Goal: Task Accomplishment & Management: Complete application form

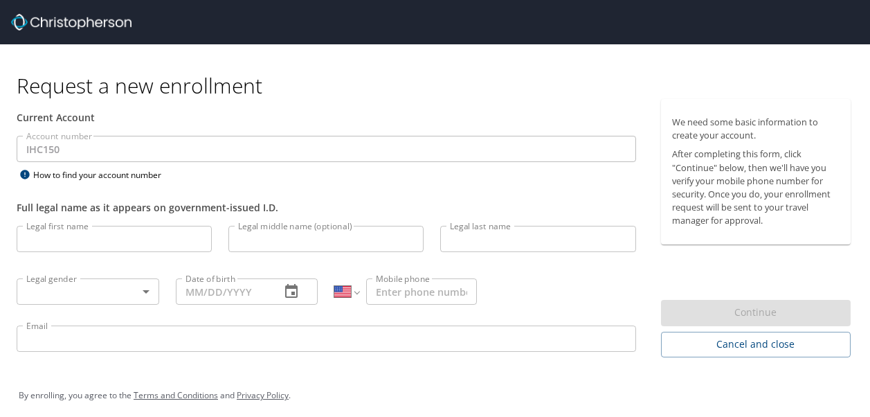
select select "US"
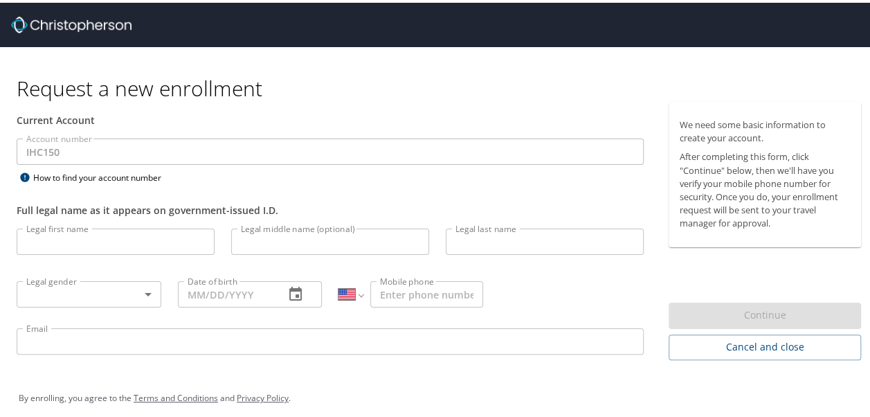
click at [98, 237] on input "Legal first name" at bounding box center [116, 239] width 198 height 26
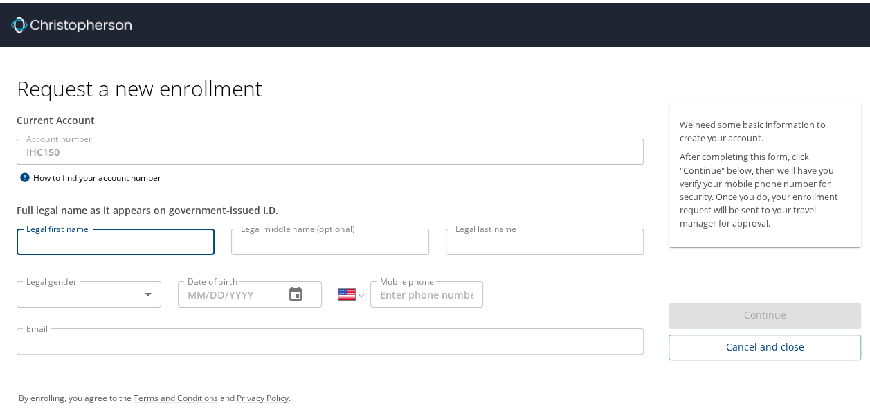
type input "William"
type input "Dabney"
type input "05/21/1966"
type input "1 (303) 775-6199"
type input "bill.dabney@imail.org"
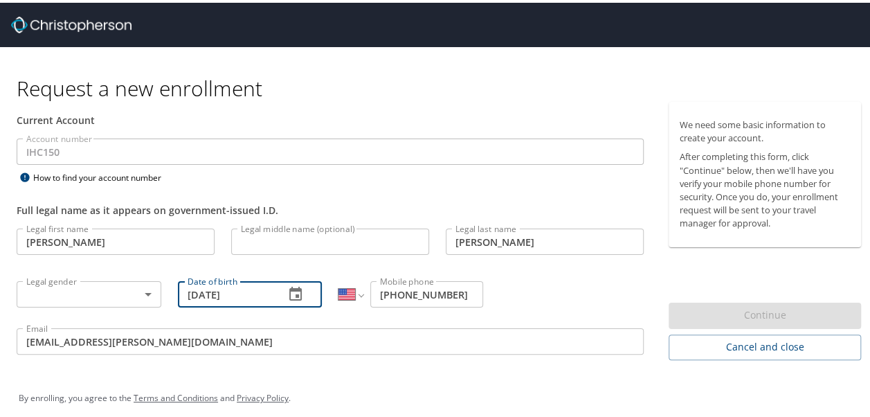
drag, startPoint x: 192, startPoint y: 294, endPoint x: 208, endPoint y: 332, distance: 41.9
click at [192, 294] on input "05/21/1966" at bounding box center [226, 291] width 96 height 26
type input "0_/__/____"
type input "12/07/1966"
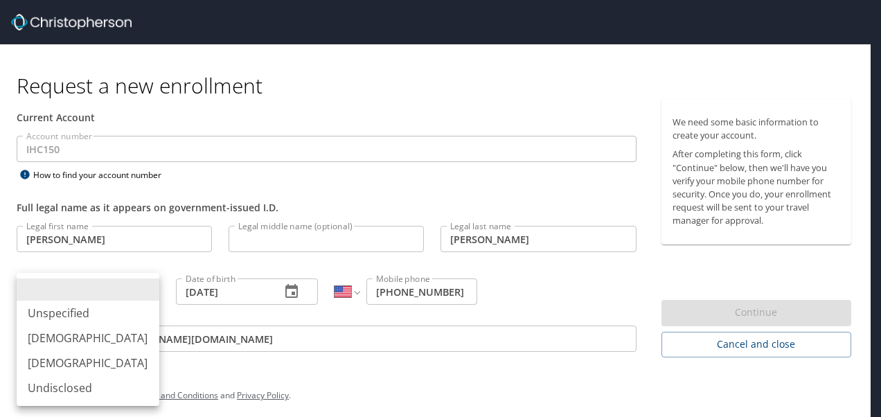
click at [152, 291] on body "Request a new enrollment Current Account Account number IHC150 Account number H…" at bounding box center [440, 208] width 881 height 417
click at [130, 334] on li "Male" at bounding box center [88, 337] width 143 height 25
type input "Male"
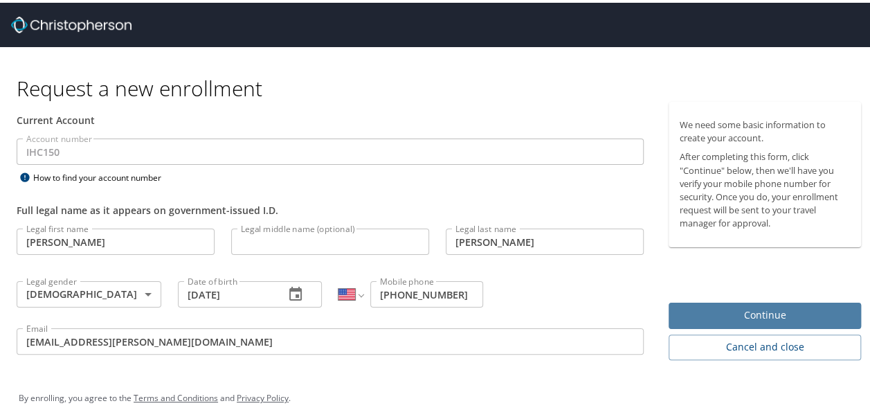
click at [794, 312] on span "Continue" at bounding box center [765, 312] width 170 height 17
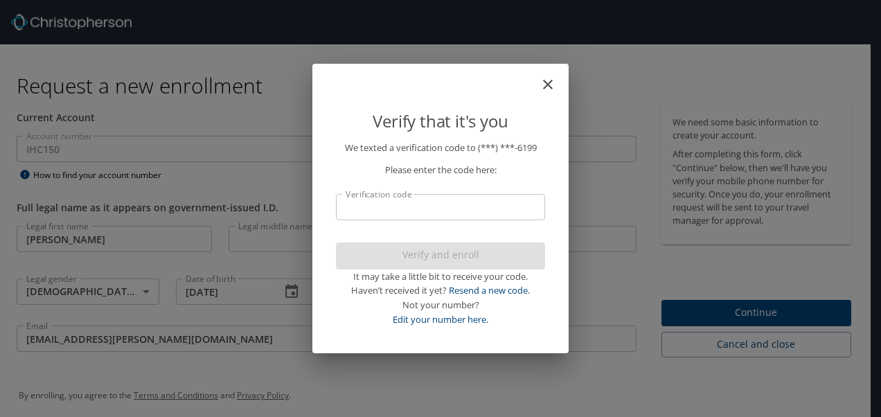
click at [410, 202] on input "Verification code" at bounding box center [440, 207] width 209 height 26
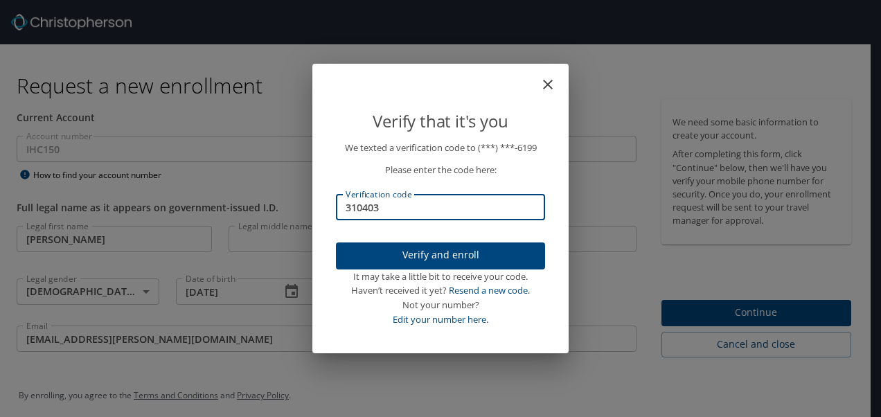
type input "310403"
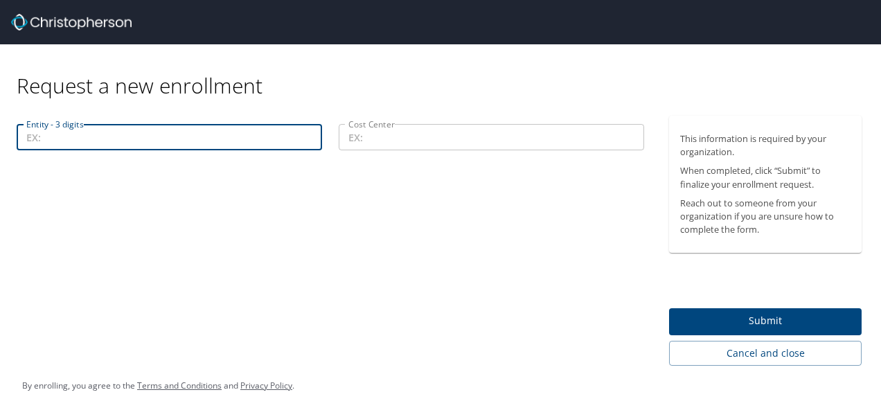
click at [116, 132] on input "Entity - 3 digits" at bounding box center [169, 137] width 305 height 26
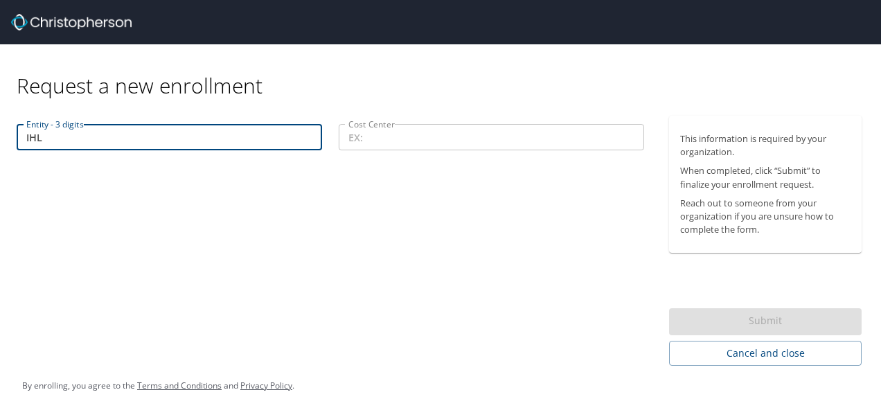
type input "IHL"
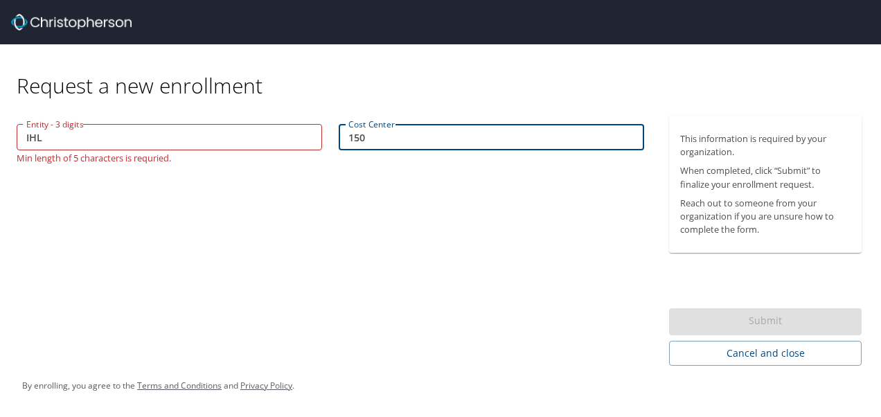
type input "150"
click at [708, 314] on div "Submit" at bounding box center [765, 321] width 193 height 27
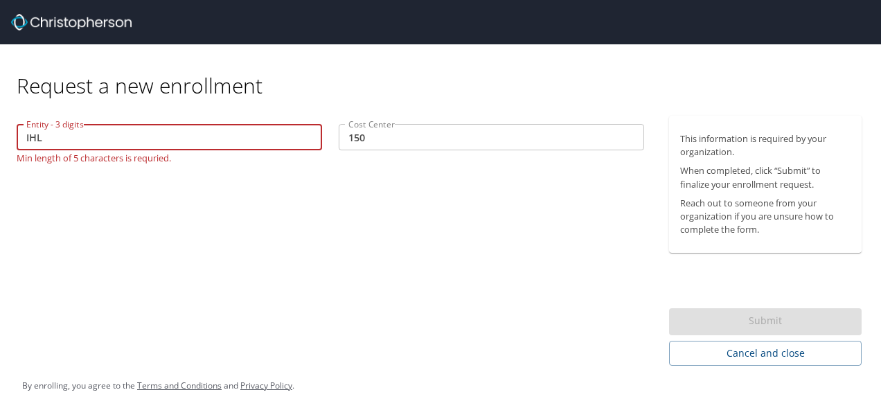
drag, startPoint x: 75, startPoint y: 134, endPoint x: 19, endPoint y: 137, distance: 55.5
click at [19, 137] on input "IHL" at bounding box center [169, 137] width 305 height 26
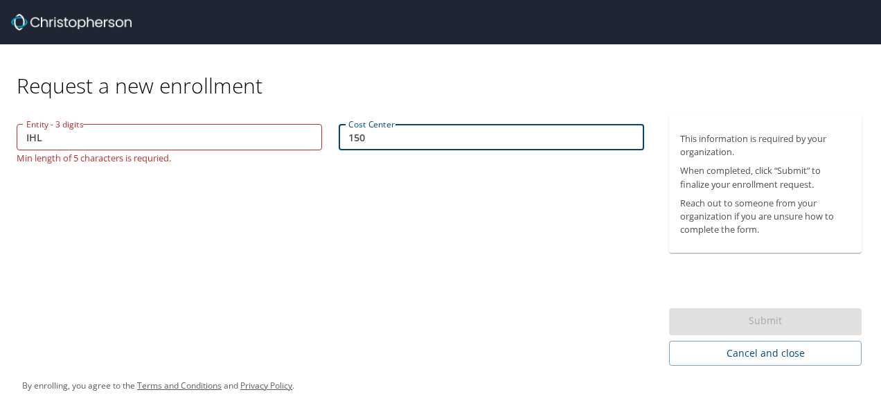
drag, startPoint x: 382, startPoint y: 144, endPoint x: 339, endPoint y: 141, distance: 43.1
click at [339, 141] on input "150" at bounding box center [491, 137] width 305 height 26
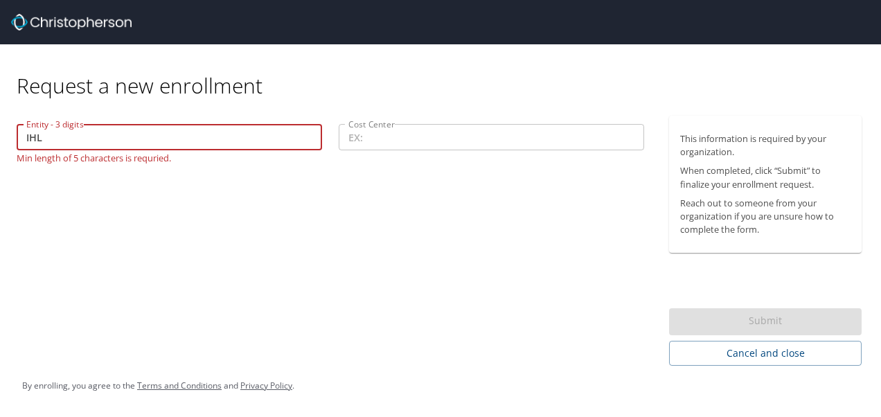
drag, startPoint x: 50, startPoint y: 140, endPoint x: -3, endPoint y: 139, distance: 52.6
click at [0, 139] on html "Request a new enrollment Entity - 3 digits IHL Entity - 3 digits Min length of …" at bounding box center [440, 208] width 881 height 417
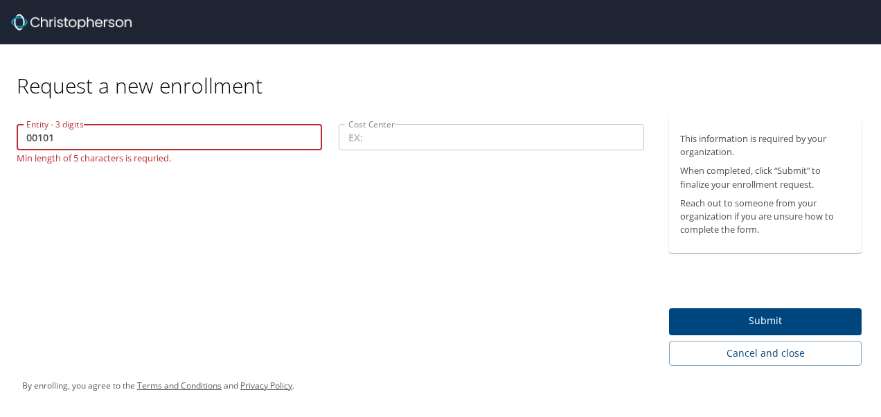
type input "00101"
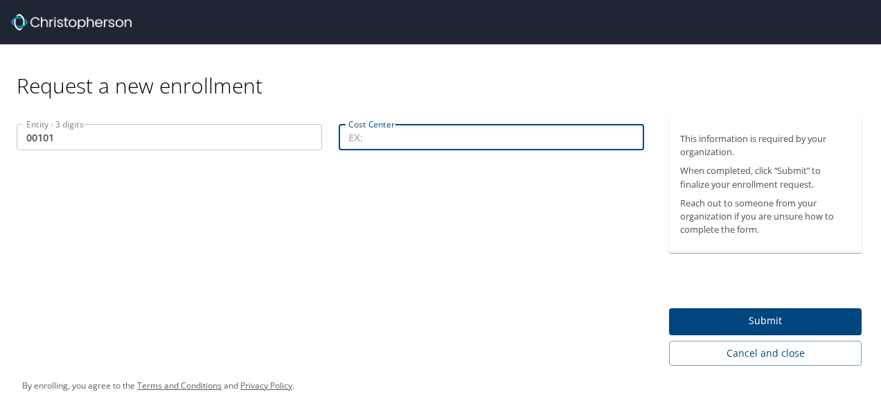
click at [377, 137] on input "Cost Center" at bounding box center [491, 137] width 305 height 26
type input "70402"
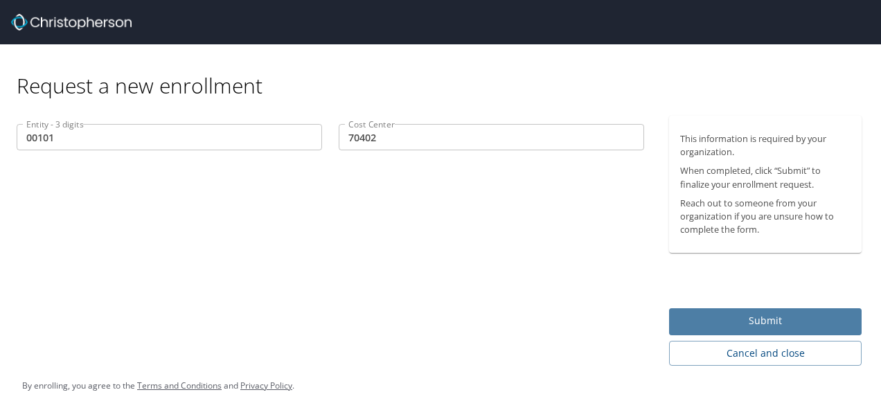
click at [717, 324] on span "Submit" at bounding box center [765, 320] width 170 height 17
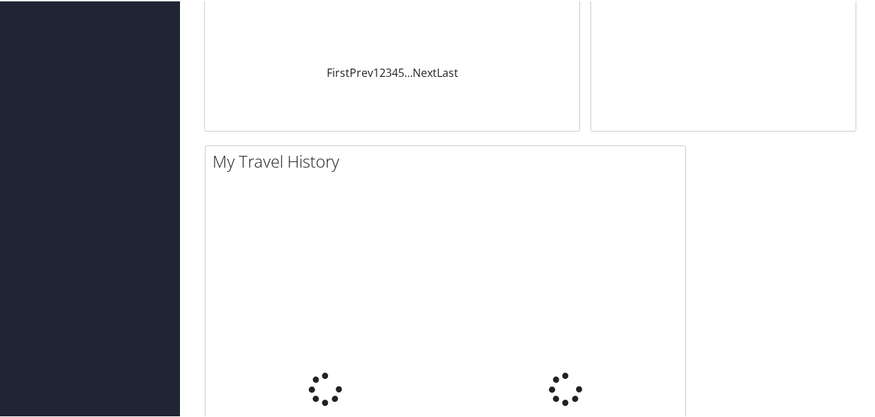
scroll to position [37, 0]
